Goal: Find specific page/section: Find specific page/section

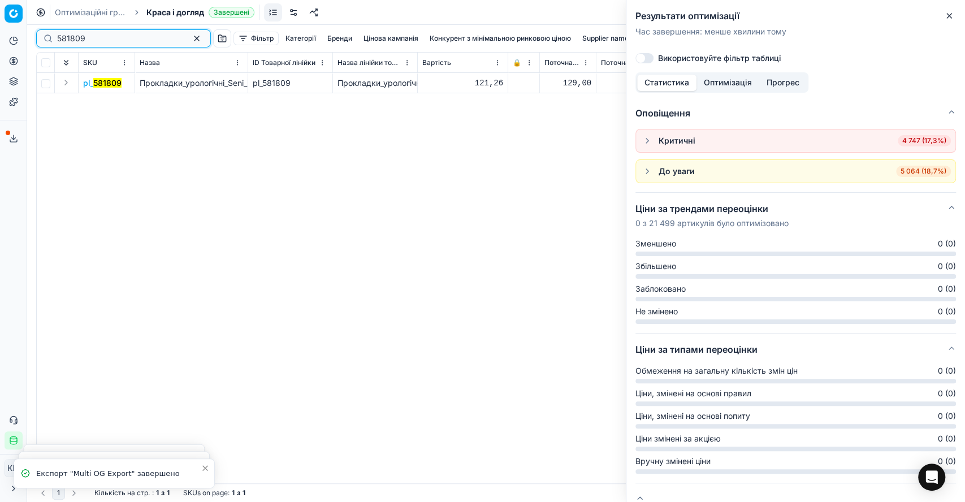
drag, startPoint x: 93, startPoint y: 37, endPoint x: 30, endPoint y: 32, distance: 63.5
click at [30, 32] on div "Pricing platform Аналітика Цінова оптимізація Асортимент продукції Шаблони Серв…" at bounding box center [482, 251] width 965 height 502
paste input "34693"
click at [65, 84] on button "Expand" at bounding box center [66, 83] width 14 height 14
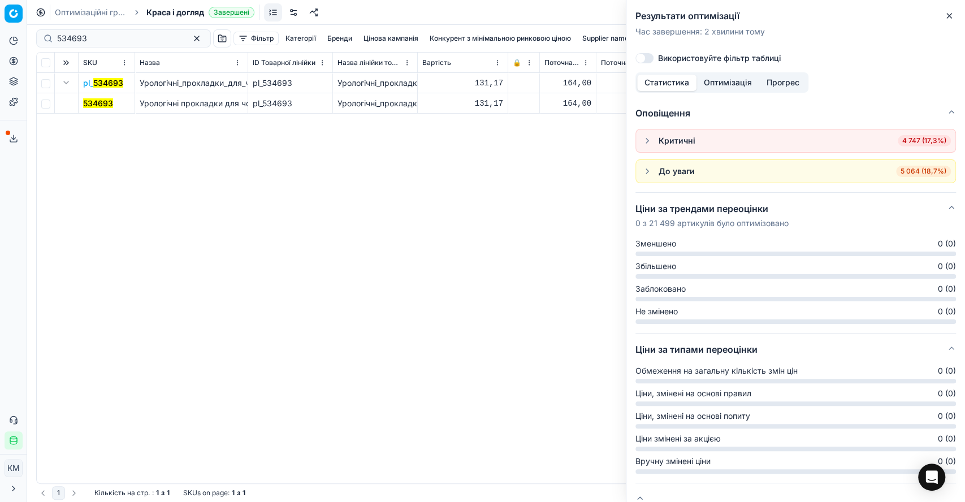
click at [98, 103] on mark "534693" at bounding box center [98, 103] width 30 height 10
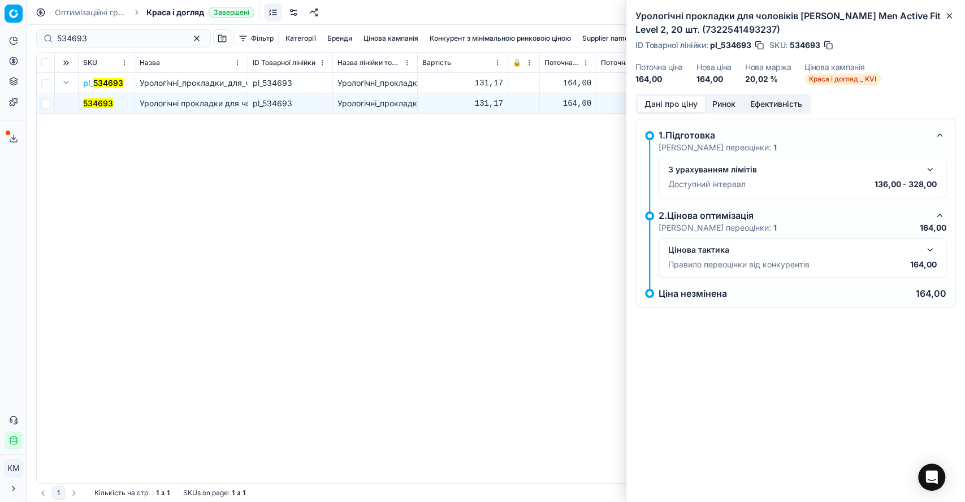
click at [929, 244] on button "button" at bounding box center [931, 250] width 14 height 14
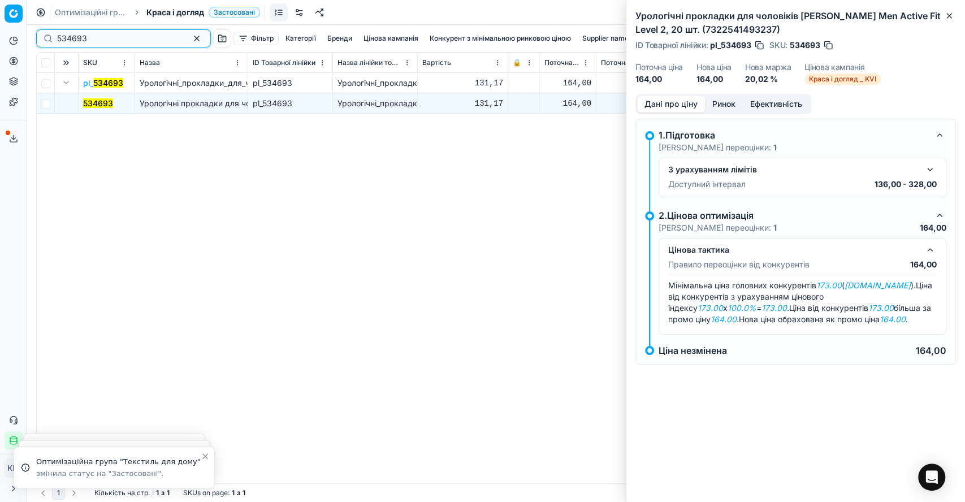
drag, startPoint x: 97, startPoint y: 40, endPoint x: 45, endPoint y: 31, distance: 53.4
click at [45, 31] on div "534693" at bounding box center [123, 38] width 175 height 18
paste input "418777"
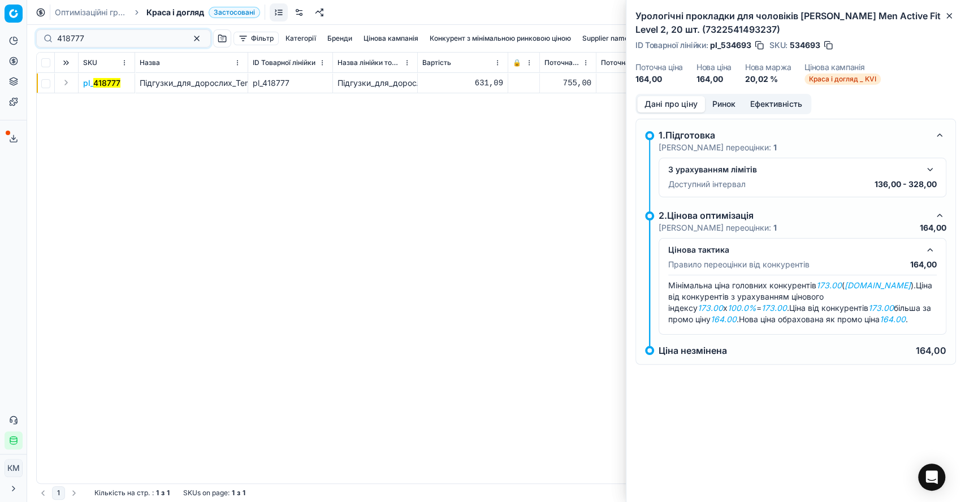
click at [66, 85] on button "Expand" at bounding box center [66, 83] width 14 height 14
click at [94, 103] on mark "418777" at bounding box center [96, 103] width 27 height 10
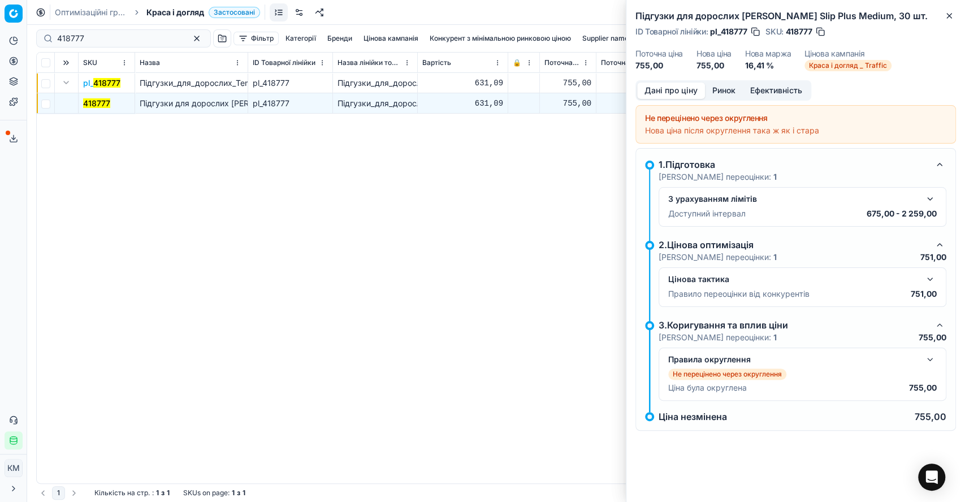
click at [934, 275] on button "button" at bounding box center [931, 280] width 14 height 14
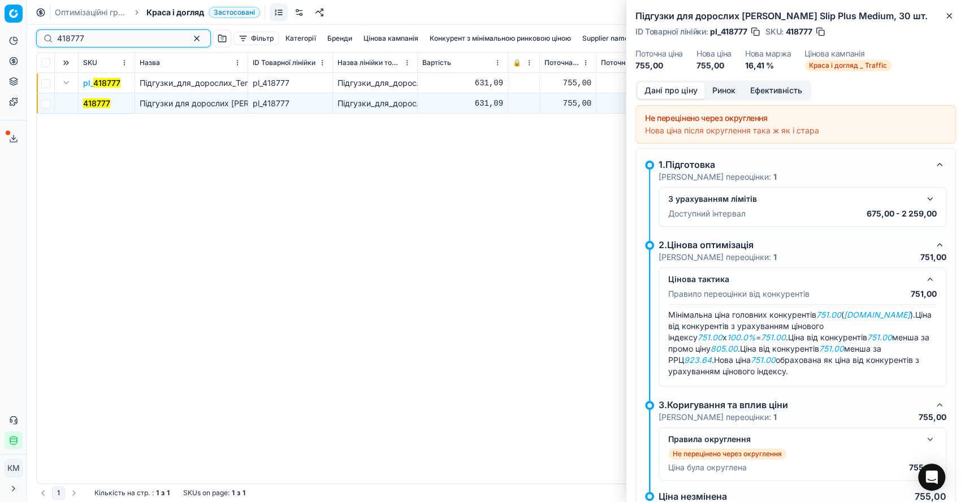
drag, startPoint x: 103, startPoint y: 43, endPoint x: 39, endPoint y: 34, distance: 65.1
click at [39, 34] on div "418777" at bounding box center [123, 38] width 175 height 18
paste input "819"
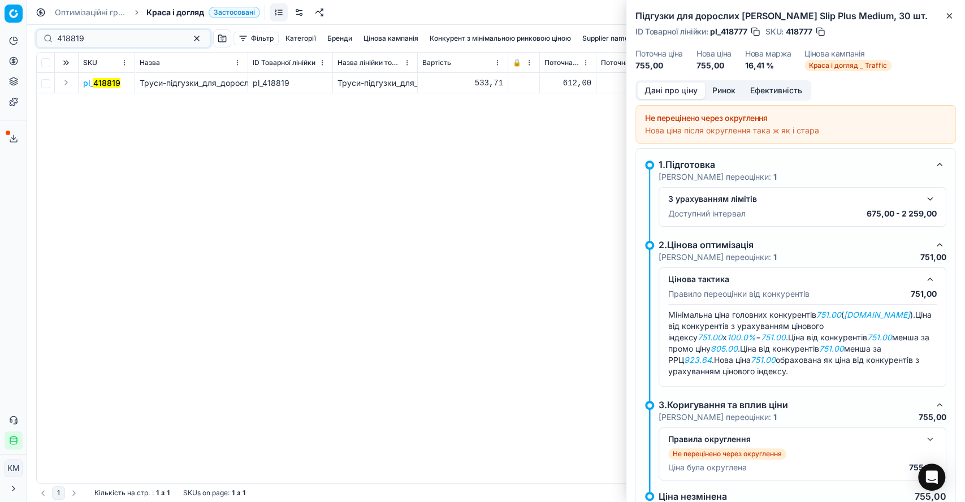
click at [67, 83] on button "Expand" at bounding box center [66, 83] width 14 height 14
click at [98, 102] on mark "418819" at bounding box center [96, 103] width 27 height 10
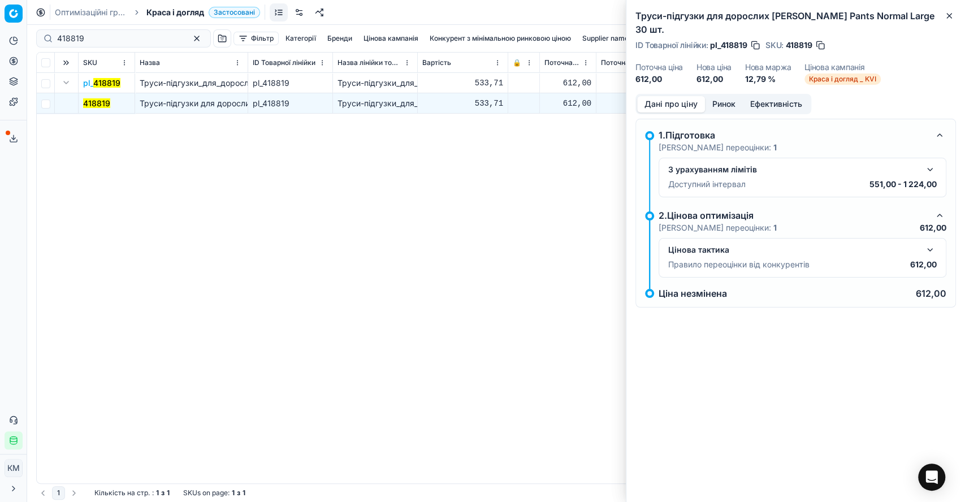
click at [927, 243] on button "button" at bounding box center [931, 250] width 14 height 14
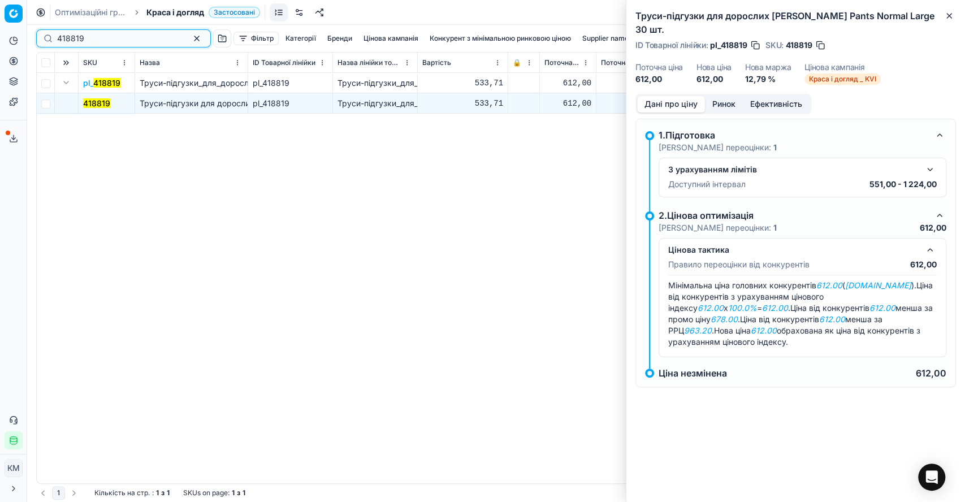
drag, startPoint x: 91, startPoint y: 41, endPoint x: 38, endPoint y: 30, distance: 53.7
click at [38, 30] on div "418819" at bounding box center [123, 38] width 175 height 18
paste input "8"
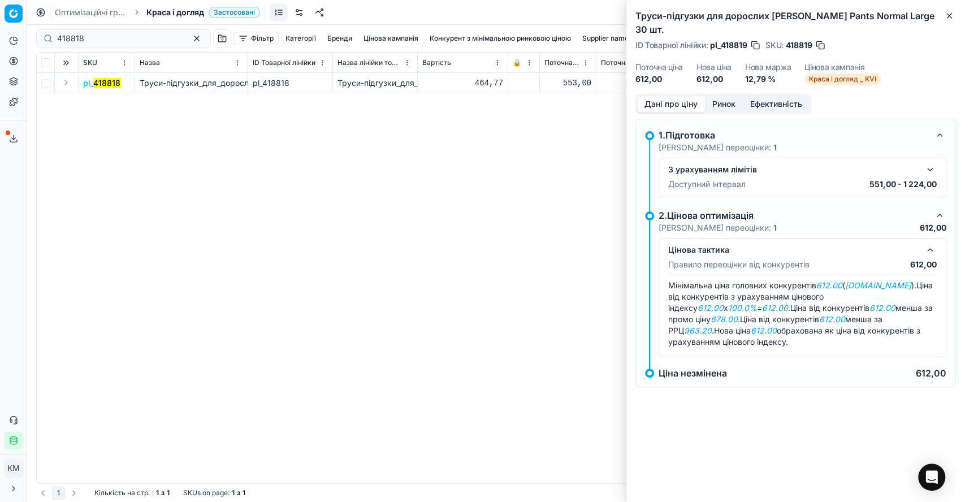
drag, startPoint x: 66, startPoint y: 80, endPoint x: 81, endPoint y: 88, distance: 17.2
click at [67, 79] on button "Expand" at bounding box center [66, 83] width 14 height 14
click at [106, 102] on mark "418818" at bounding box center [96, 103] width 27 height 10
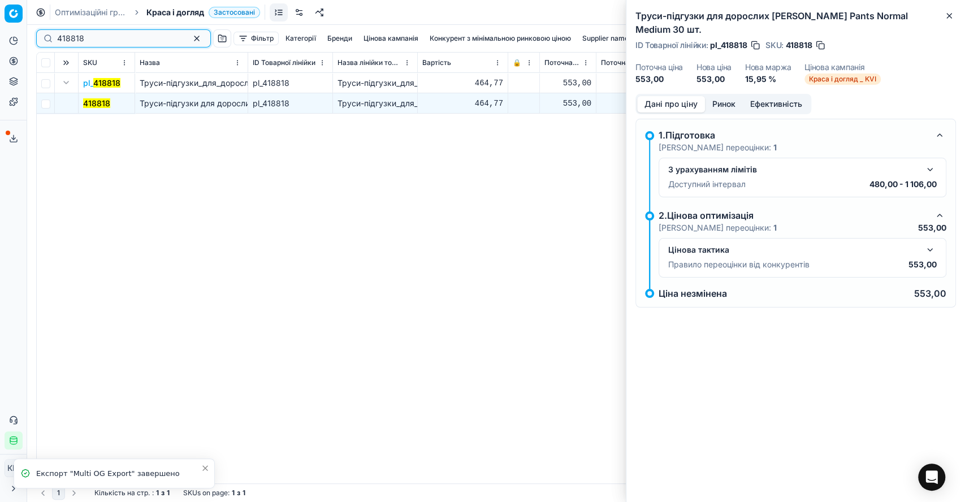
drag, startPoint x: 53, startPoint y: 38, endPoint x: 42, endPoint y: 36, distance: 11.0
click at [42, 36] on div "418818" at bounding box center [123, 38] width 175 height 18
paste input "640417"
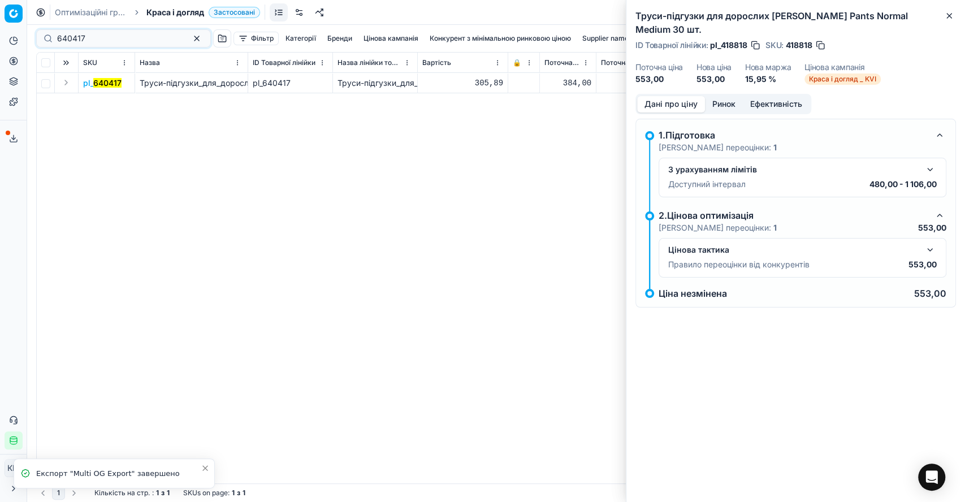
click at [64, 81] on button "Expand" at bounding box center [66, 83] width 14 height 14
click at [94, 101] on mark "640417" at bounding box center [97, 103] width 28 height 10
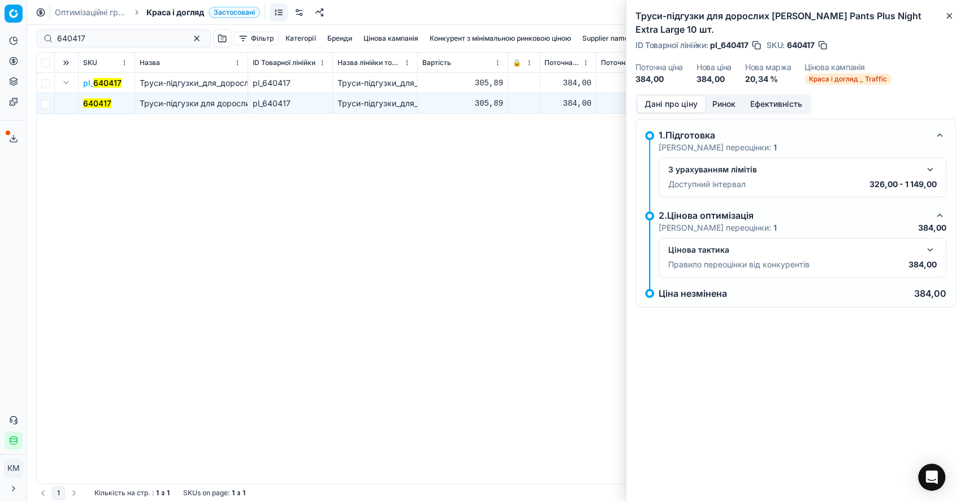
click at [926, 248] on button "button" at bounding box center [931, 250] width 14 height 14
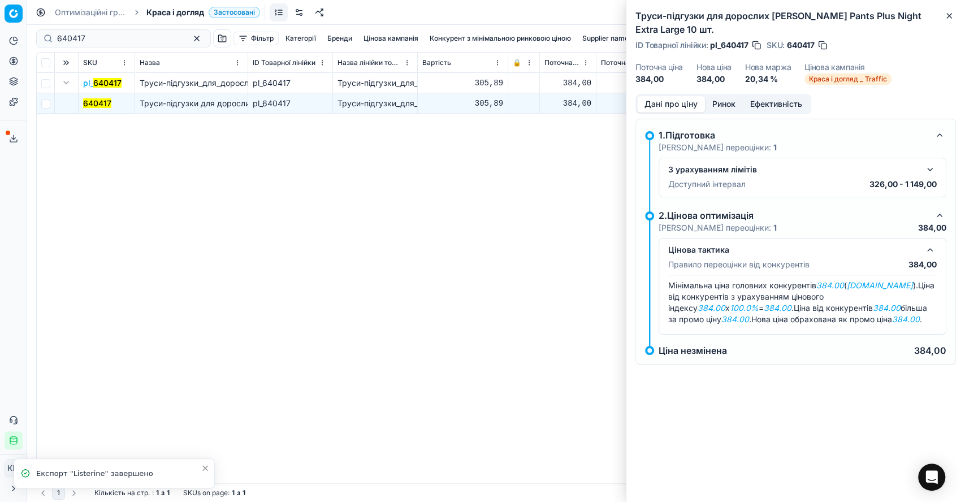
click at [101, 103] on mark "640417" at bounding box center [97, 103] width 28 height 10
drag, startPoint x: 90, startPoint y: 35, endPoint x: 49, endPoint y: 34, distance: 41.9
click at [49, 34] on div "640417" at bounding box center [123, 38] width 175 height 18
paste input "19086"
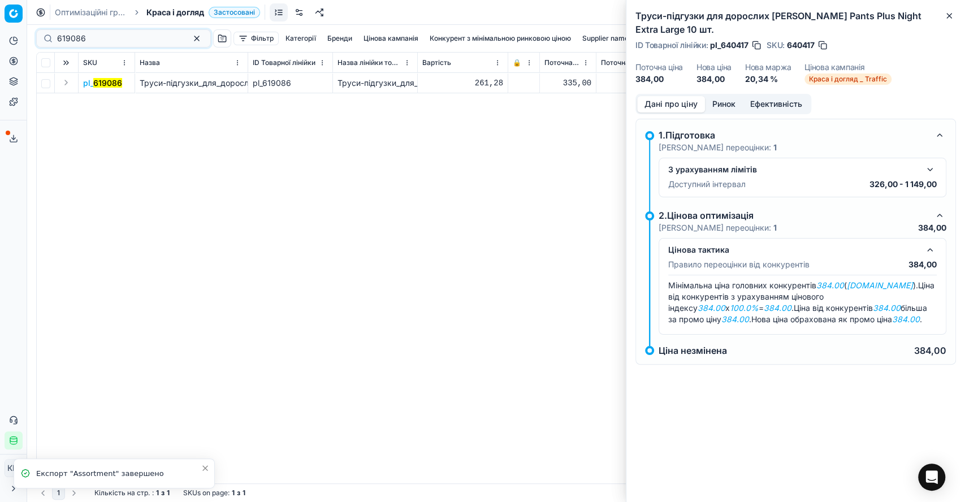
click at [66, 83] on button "Expand" at bounding box center [66, 83] width 14 height 14
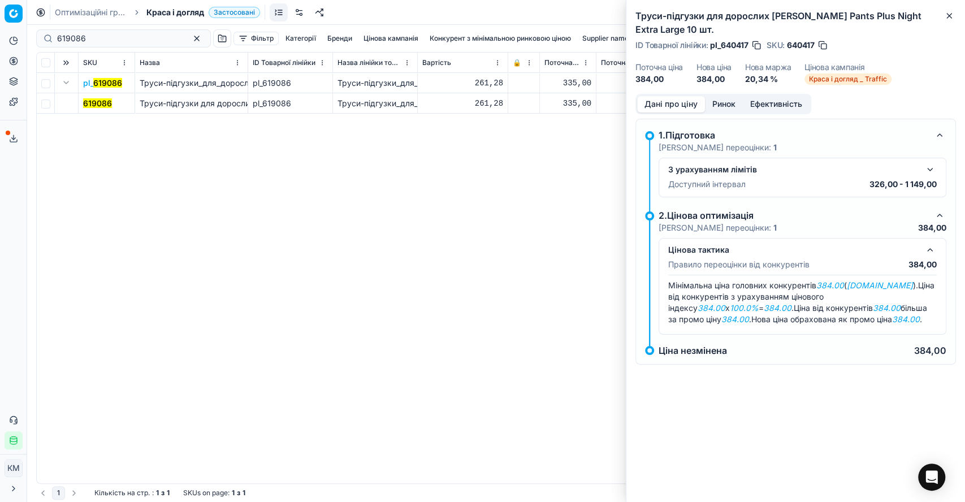
click at [97, 102] on mark "619086" at bounding box center [97, 103] width 29 height 10
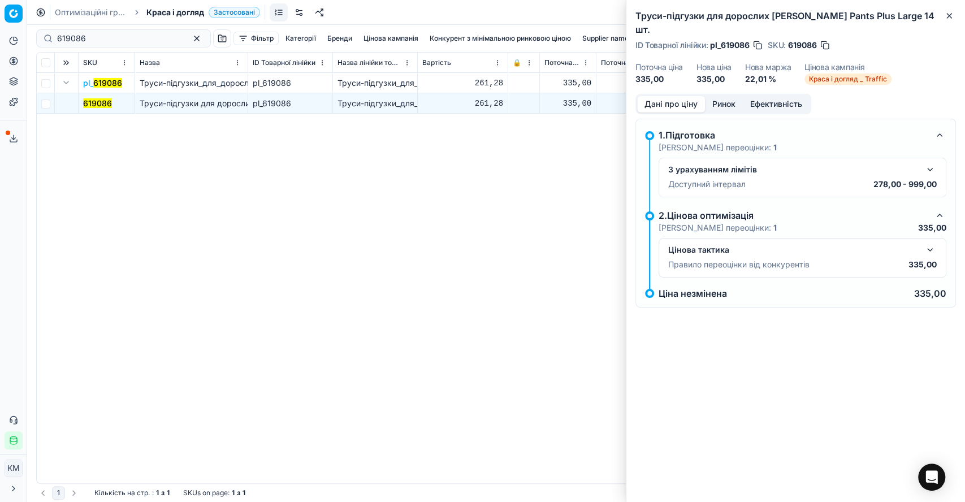
click at [90, 32] on div "619086" at bounding box center [123, 38] width 175 height 18
drag, startPoint x: 100, startPoint y: 34, endPoint x: 36, endPoint y: 35, distance: 63.4
click at [36, 35] on div "619086" at bounding box center [123, 38] width 175 height 18
paste input "162575"
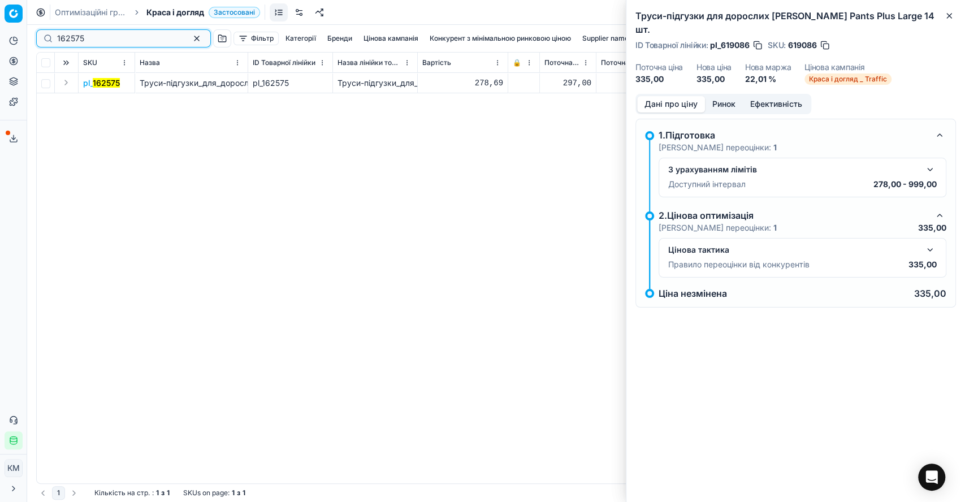
type input "162575"
click at [66, 85] on button "Expand" at bounding box center [66, 83] width 14 height 14
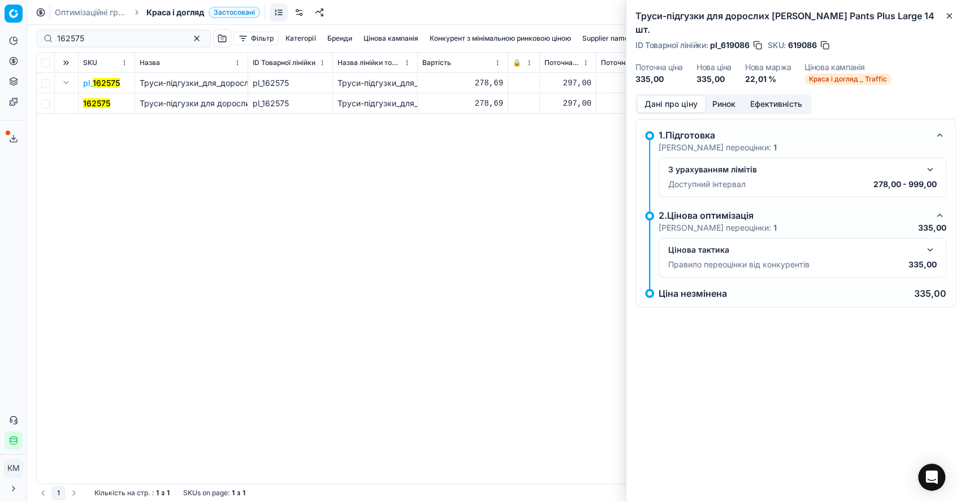
click at [101, 105] on mark "162575" at bounding box center [96, 103] width 27 height 10
